Goal: Task Accomplishment & Management: Complete application form

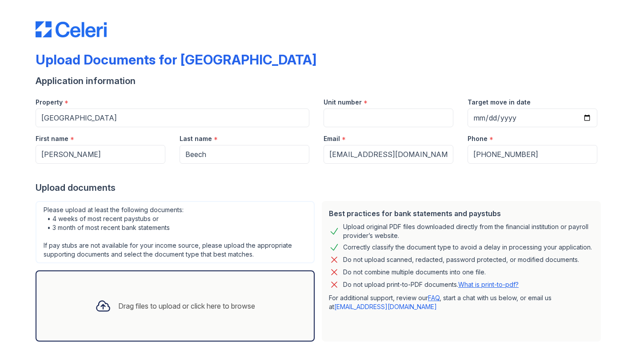
scroll to position [13, 0]
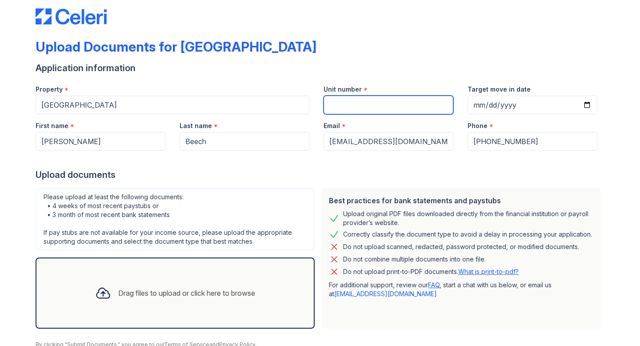
click at [385, 104] on input "Unit number" at bounding box center [388, 104] width 130 height 19
type input "2006"
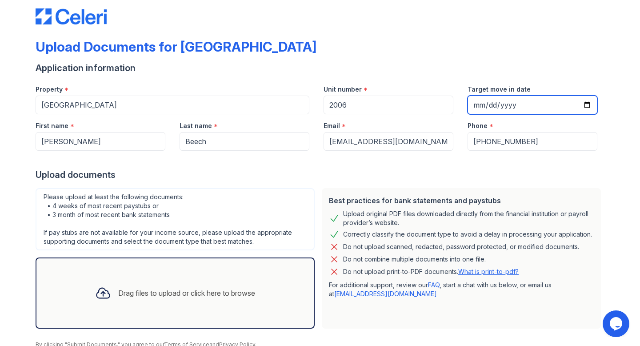
click at [587, 106] on input "Target move in date" at bounding box center [532, 104] width 130 height 19
type input "[DATE]"
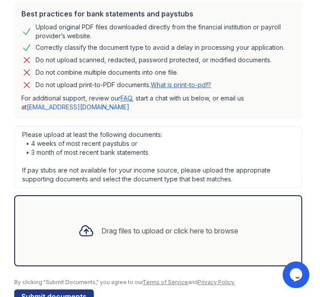
scroll to position [406, 0]
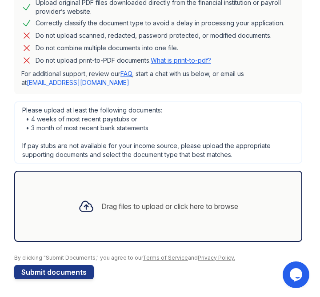
click at [87, 209] on icon at bounding box center [86, 206] width 16 height 16
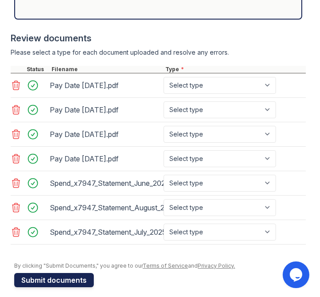
scroll to position [636, 0]
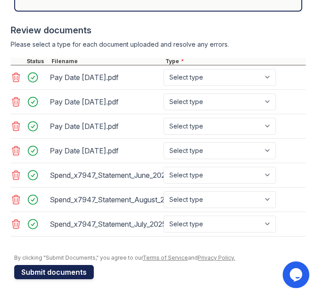
click at [54, 272] on button "Submit documents" at bounding box center [53, 272] width 79 height 14
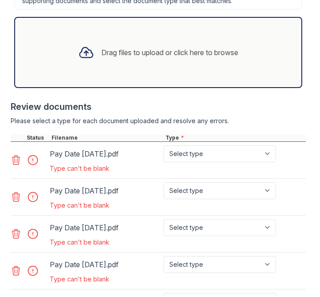
scroll to position [603, 0]
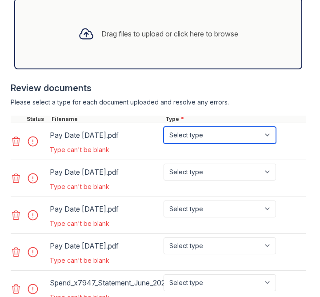
click at [188, 135] on select "Select type Paystub Bank Statement Offer Letter Tax Documents Benefit Award Let…" at bounding box center [219, 135] width 112 height 17
select select "paystub"
click at [163, 127] on select "Select type Paystub Bank Statement Offer Letter Tax Documents Benefit Award Let…" at bounding box center [219, 135] width 112 height 17
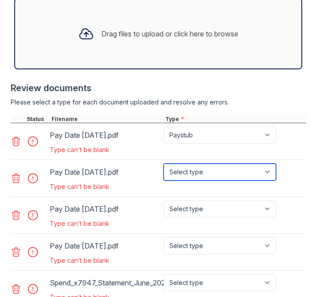
click at [200, 172] on select "Select type Paystub Bank Statement Offer Letter Tax Documents Benefit Award Let…" at bounding box center [219, 171] width 112 height 17
select select "paystub"
click at [163, 163] on select "Select type Paystub Bank Statement Offer Letter Tax Documents Benefit Award Let…" at bounding box center [219, 171] width 112 height 17
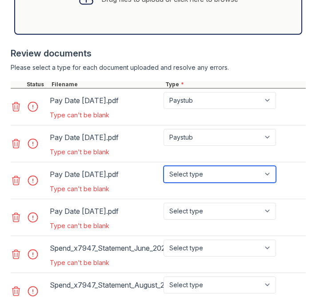
click at [211, 173] on select "Select type Paystub Bank Statement Offer Letter Tax Documents Benefit Award Let…" at bounding box center [219, 174] width 112 height 17
select select "paystub"
click at [163, 166] on select "Select type Paystub Bank Statement Offer Letter Tax Documents Benefit Award Let…" at bounding box center [219, 174] width 112 height 17
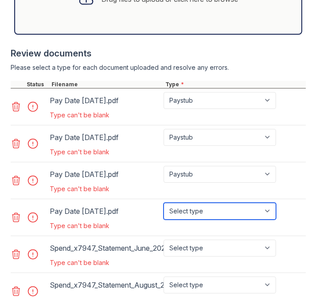
click at [203, 209] on select "Select type Paystub Bank Statement Offer Letter Tax Documents Benefit Award Let…" at bounding box center [219, 211] width 112 height 17
select select "paystub"
click at [163, 203] on select "Select type Paystub Bank Statement Offer Letter Tax Documents Benefit Award Let…" at bounding box center [219, 211] width 112 height 17
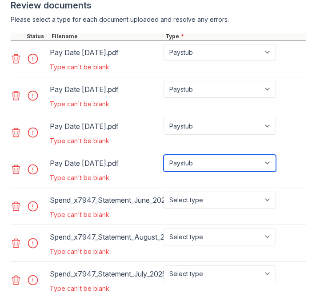
scroll to position [687, 0]
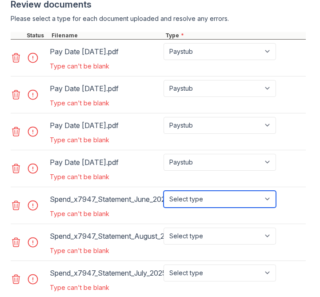
click at [205, 198] on select "Select type Paystub Bank Statement Offer Letter Tax Documents Benefit Award Let…" at bounding box center [219, 199] width 112 height 17
select select "bank_statement"
click at [163, 191] on select "Select type Paystub Bank Statement Offer Letter Tax Documents Benefit Award Let…" at bounding box center [219, 199] width 112 height 17
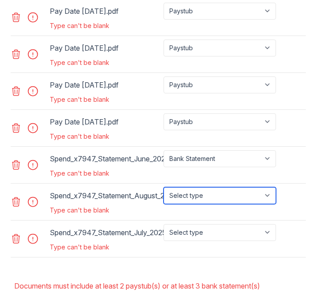
click at [204, 197] on select "Select type Paystub Bank Statement Offer Letter Tax Documents Benefit Award Let…" at bounding box center [219, 195] width 112 height 17
select select "bank_statement"
click at [163, 187] on select "Select type Paystub Bank Statement Offer Letter Tax Documents Benefit Award Let…" at bounding box center [219, 195] width 112 height 17
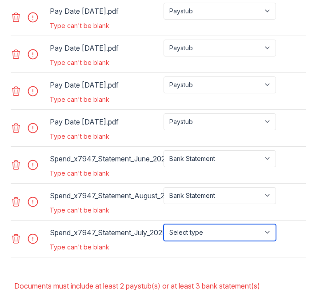
click at [211, 236] on select "Select type Paystub Bank Statement Offer Letter Tax Documents Benefit Award Let…" at bounding box center [219, 232] width 112 height 17
select select "bank_statement"
click at [163, 224] on select "Select type Paystub Bank Statement Offer Letter Tax Documents Benefit Award Let…" at bounding box center [219, 232] width 112 height 17
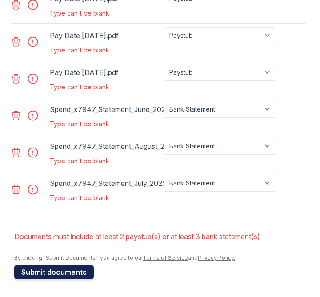
click at [64, 277] on button "Submit documents" at bounding box center [53, 272] width 79 height 14
